Goal: Information Seeking & Learning: Learn about a topic

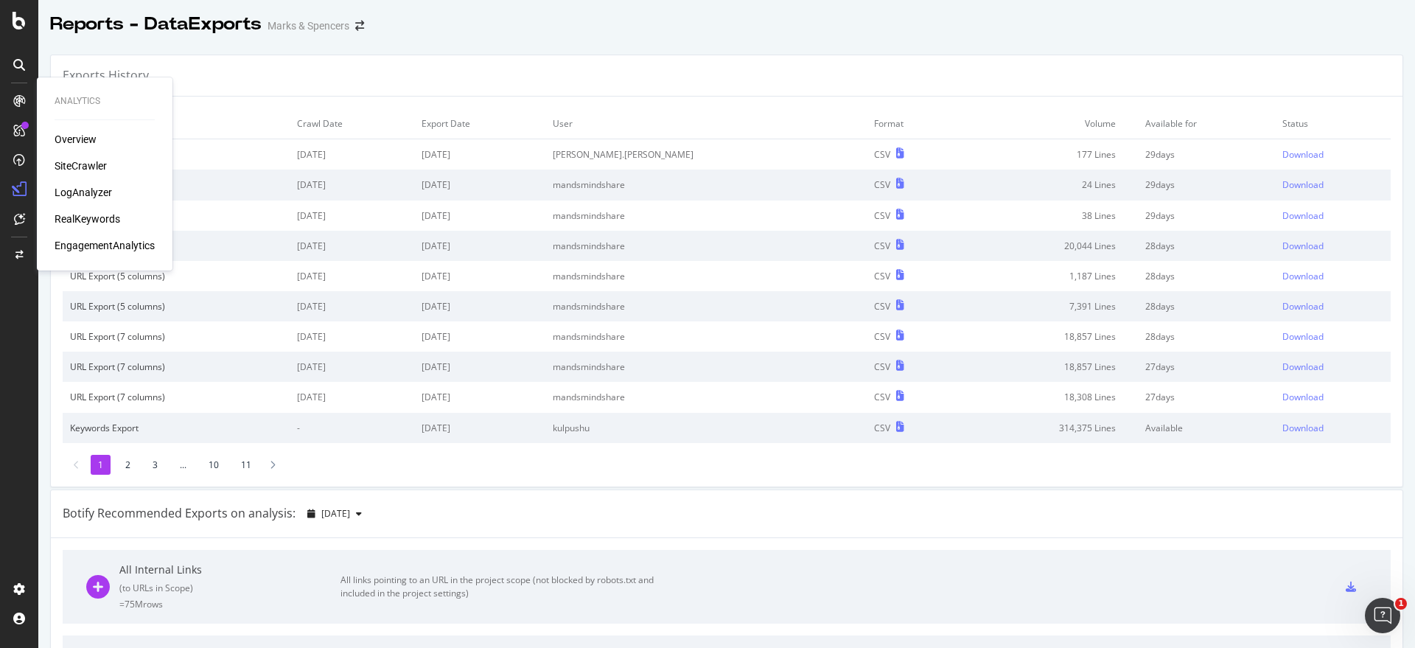
click at [80, 168] on div "SiteCrawler" at bounding box center [81, 165] width 52 height 15
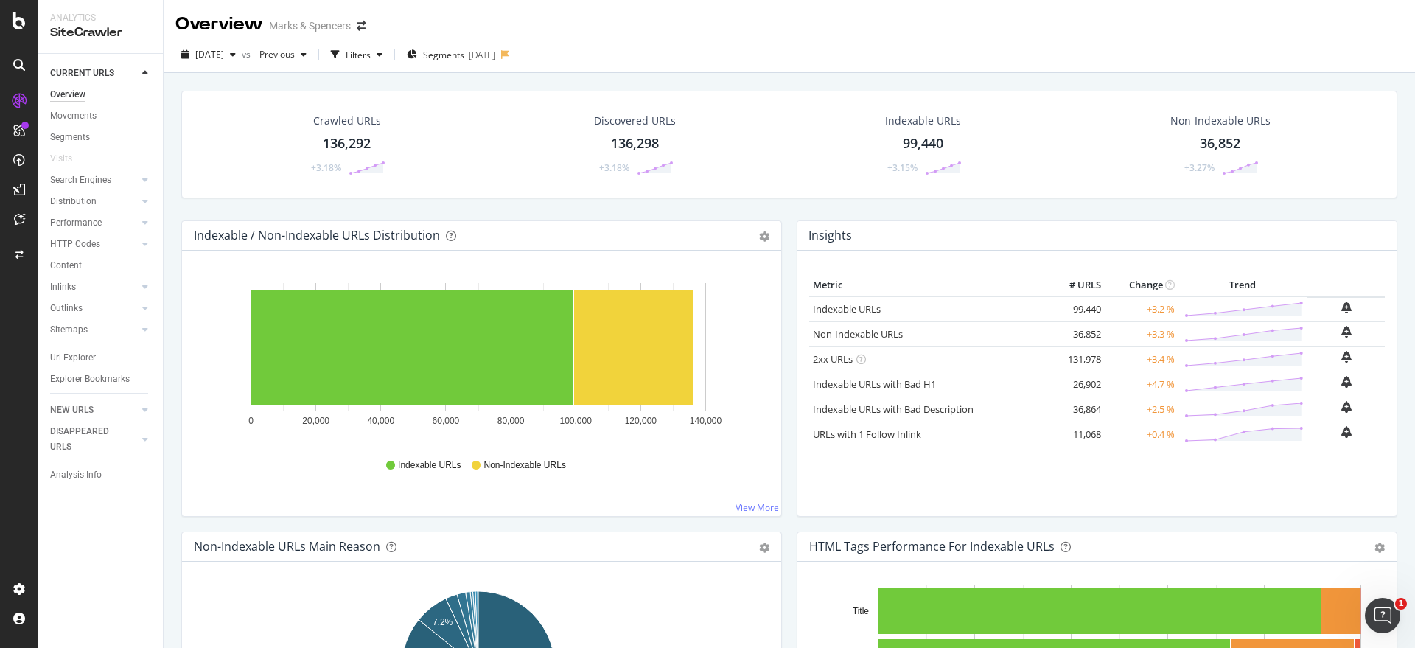
click at [116, 368] on div "Explorer Bookmarks" at bounding box center [106, 378] width 113 height 21
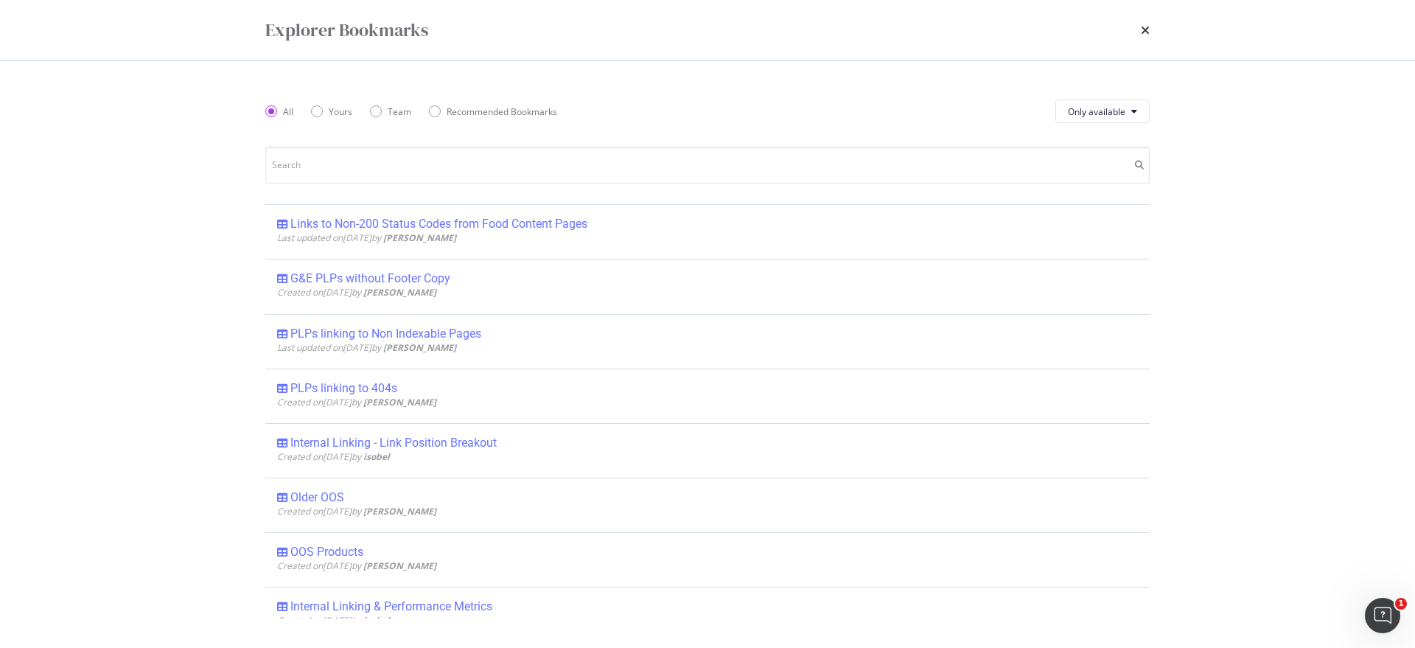
click at [119, 379] on div "Explorer Bookmarks All Yours Team Recommended Bookmarks Only available Links to…" at bounding box center [707, 324] width 1415 height 648
click at [353, 174] on input "modal" at bounding box center [707, 165] width 884 height 37
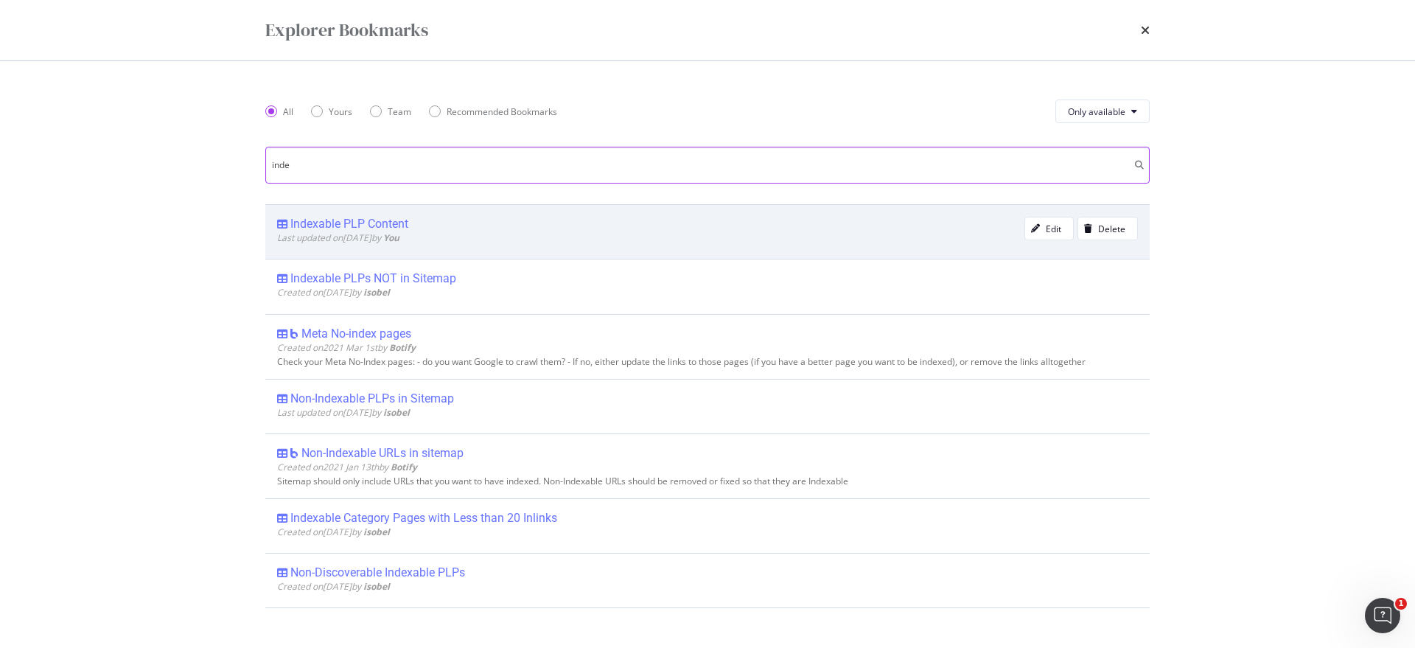
type input "inde"
click at [370, 214] on div "Indexable PLP Content Last updated on 2024 Jan 25th by You Edit Delete" at bounding box center [707, 231] width 884 height 55
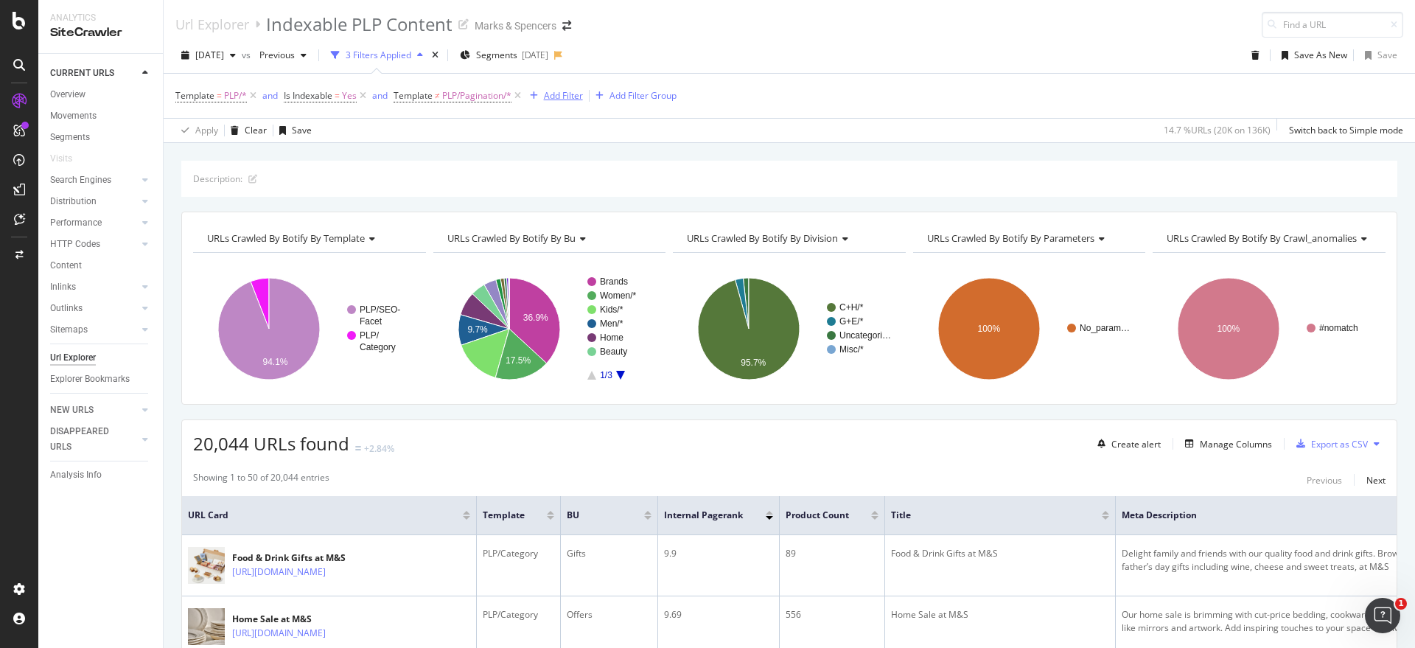
click at [578, 94] on div "Add Filter" at bounding box center [563, 95] width 39 height 13
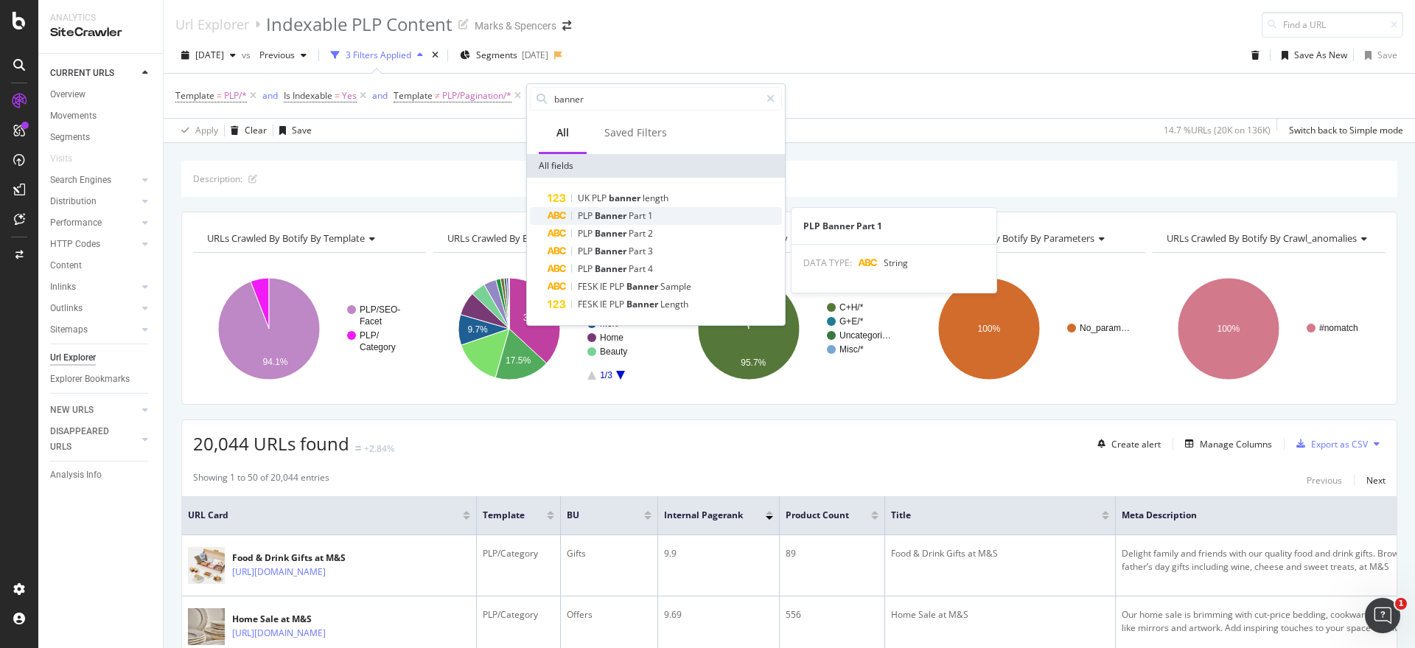
type input "banner"
click at [624, 211] on span "Banner" at bounding box center [612, 215] width 34 height 13
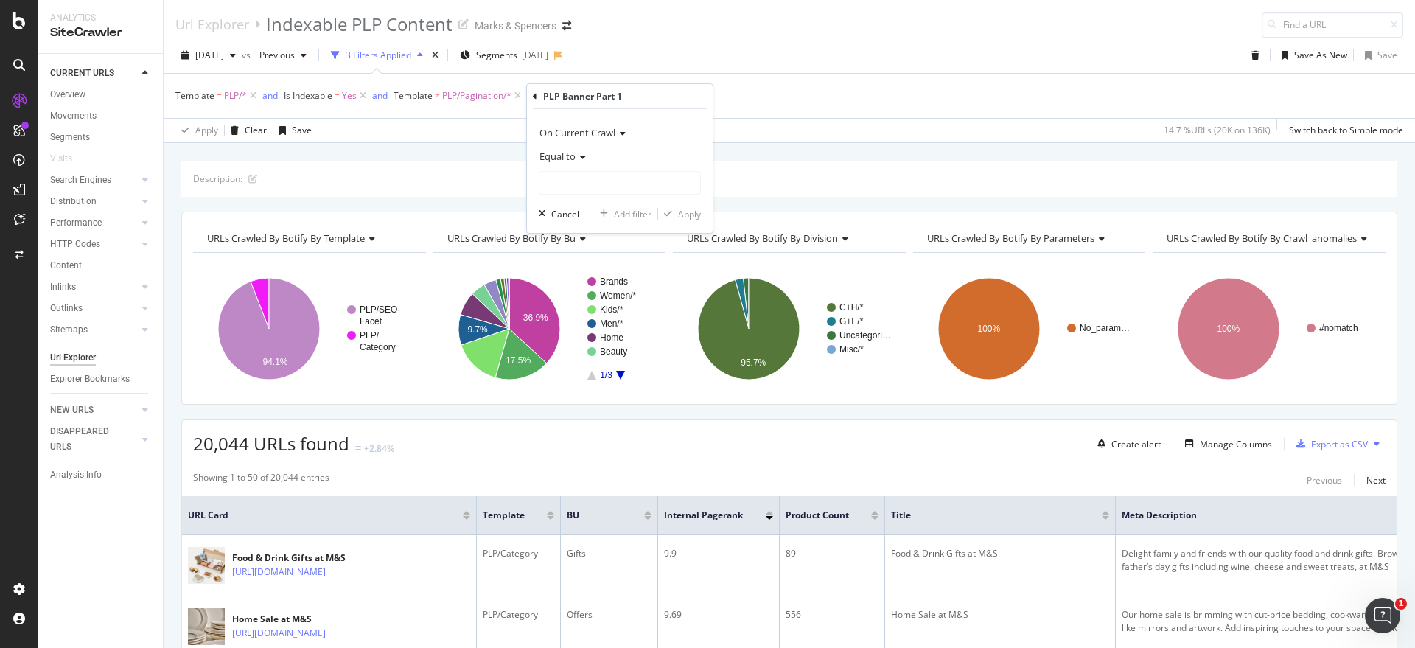
click at [567, 153] on span "Equal to" at bounding box center [557, 156] width 36 height 13
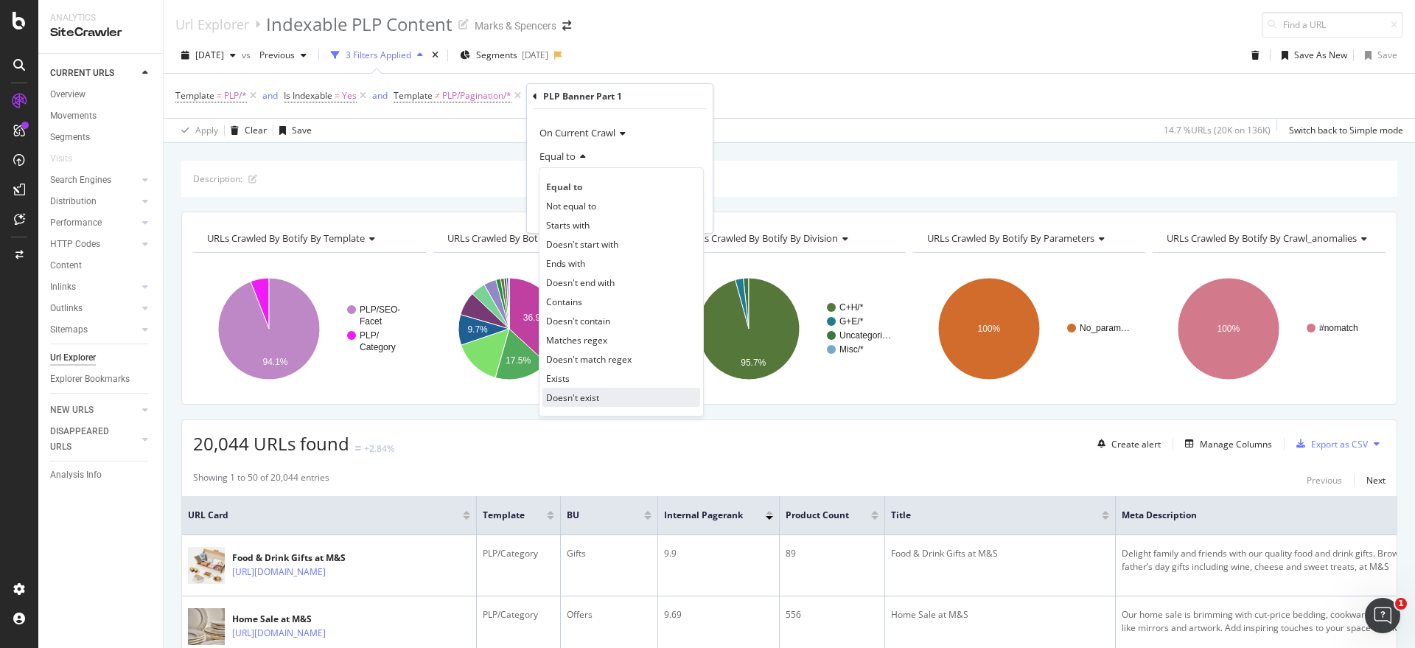
click at [584, 396] on span "Doesn't exist" at bounding box center [572, 397] width 53 height 13
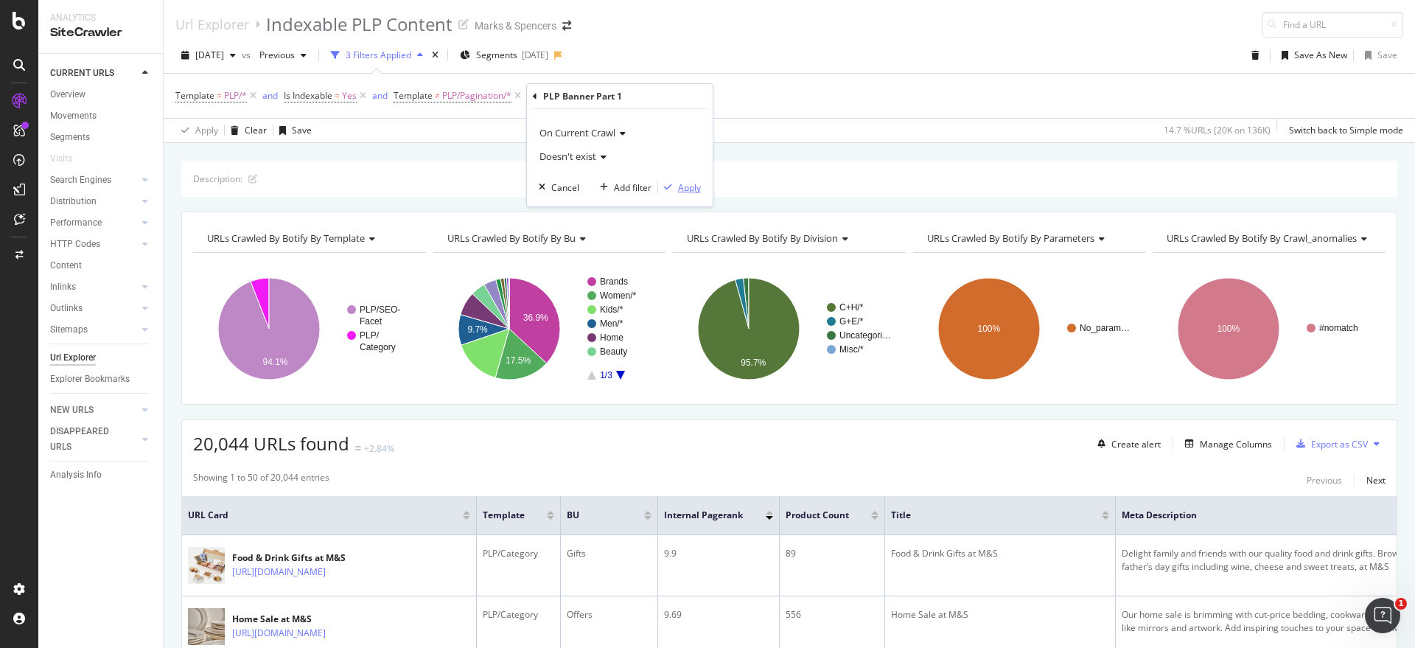
click at [688, 188] on div "Apply" at bounding box center [689, 187] width 23 height 13
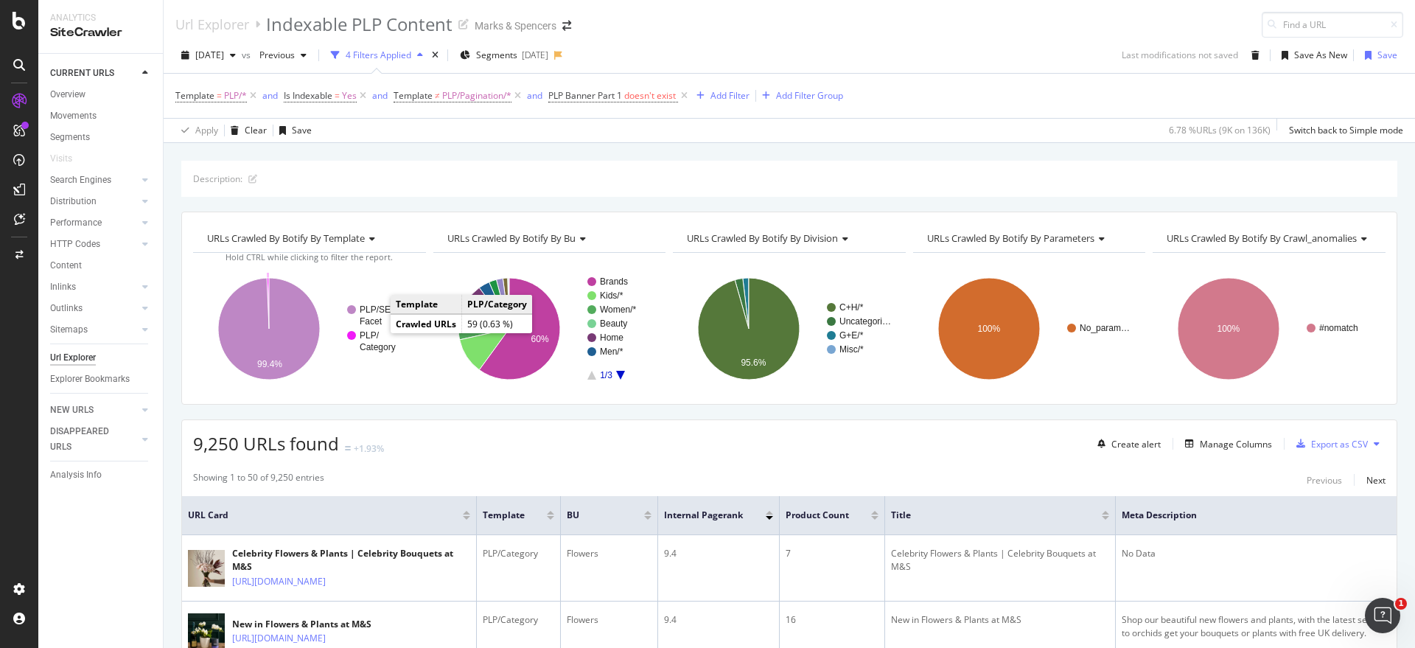
click at [376, 339] on text "PLP/" at bounding box center [370, 335] width 20 height 10
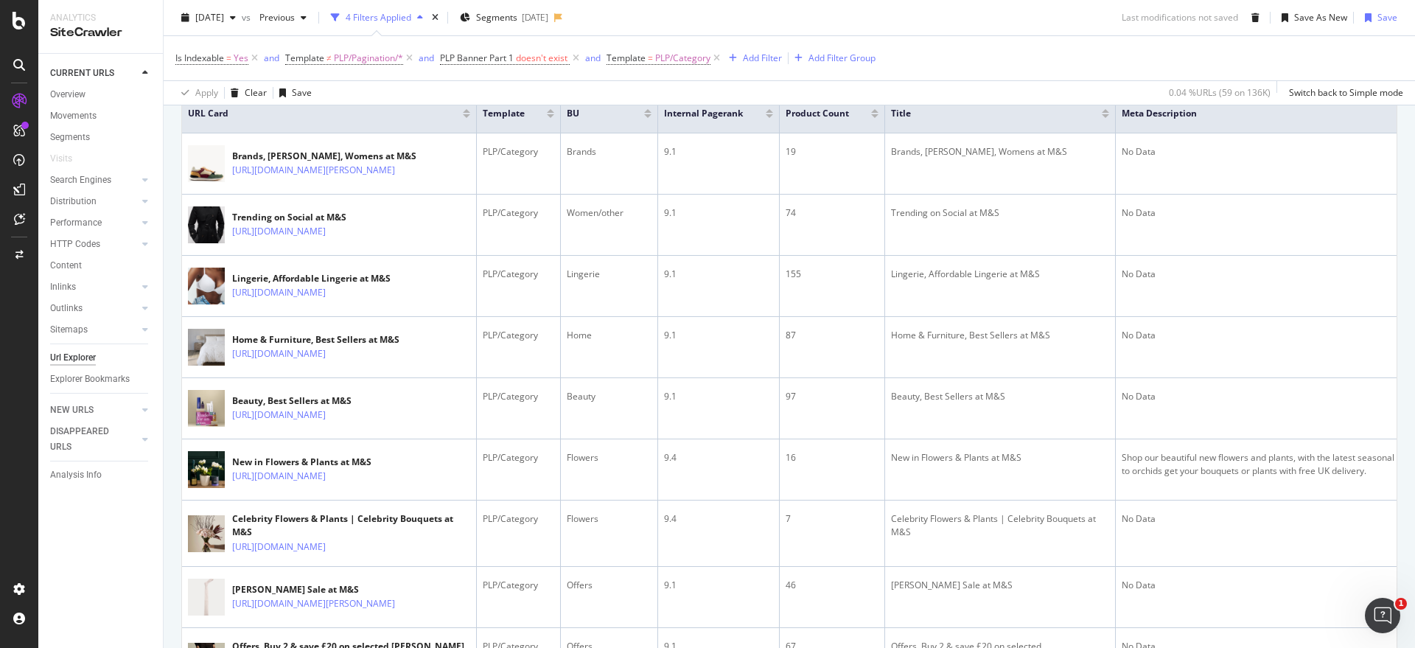
scroll to position [407, 0]
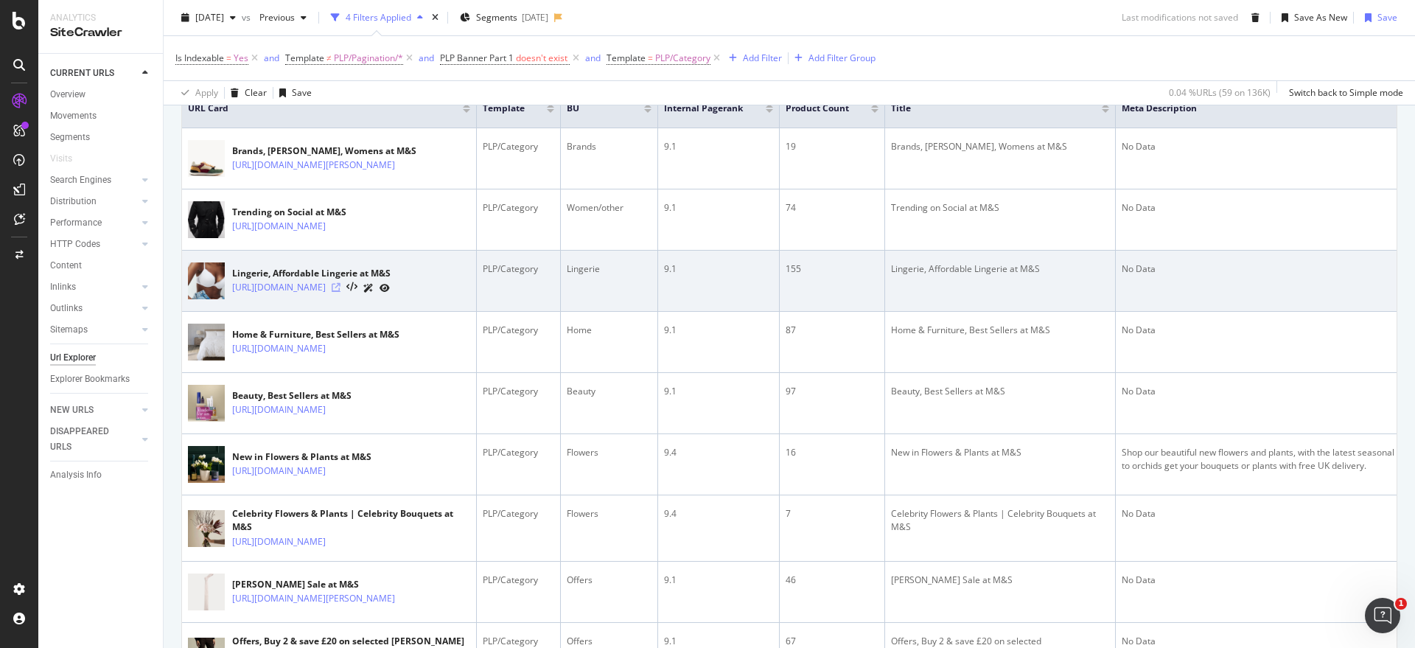
click at [340, 292] on icon at bounding box center [336, 287] width 9 height 9
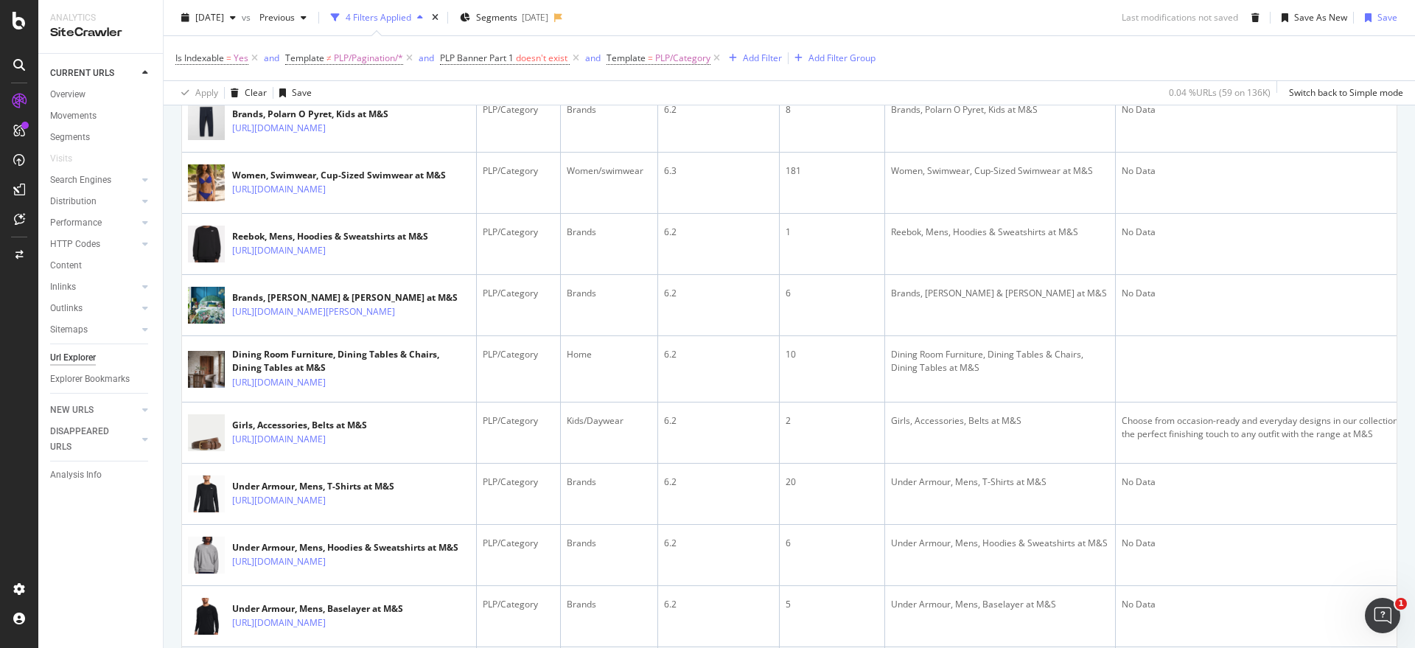
scroll to position [3678, 0]
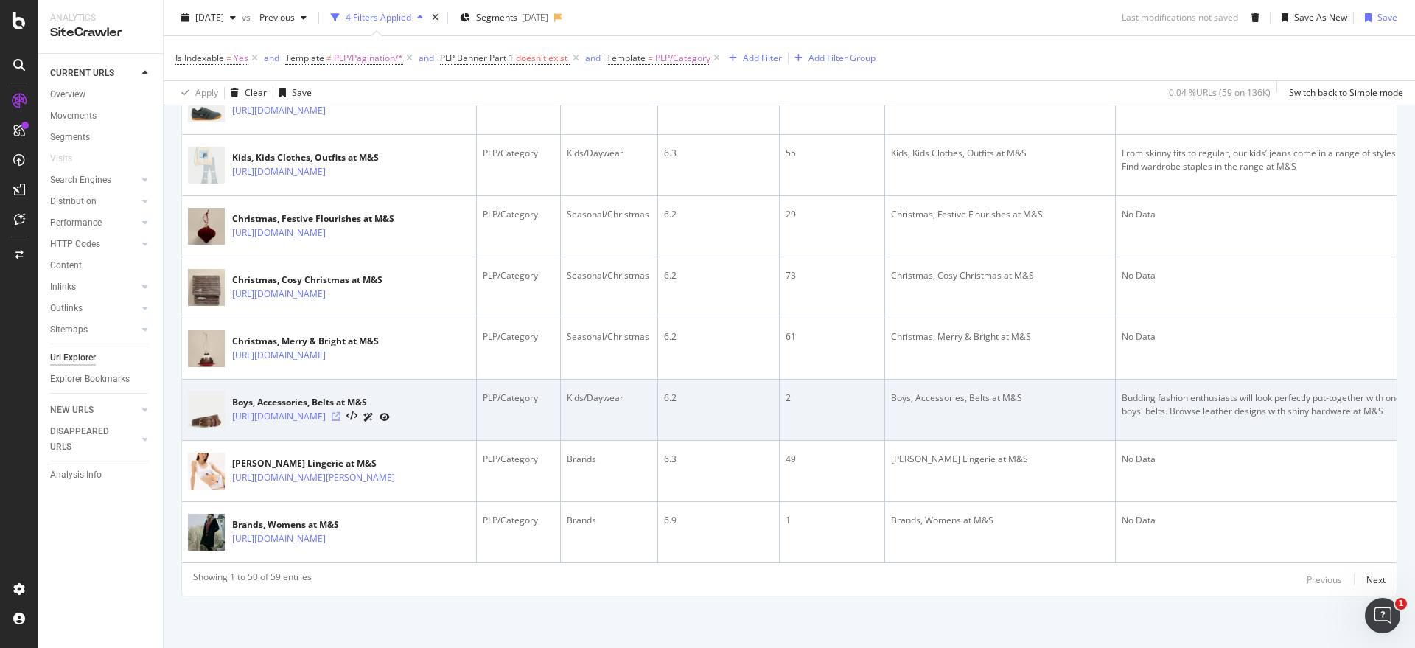
click at [340, 412] on icon at bounding box center [336, 416] width 9 height 9
